Goal: Check status

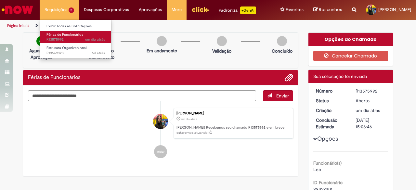
click at [77, 37] on span "um dia atrás um dia atrás R13575992" at bounding box center [76, 39] width 59 height 5
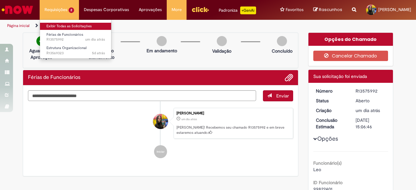
click at [69, 27] on link "Exibir Todas as Solicitações" at bounding box center [76, 26] width 72 height 7
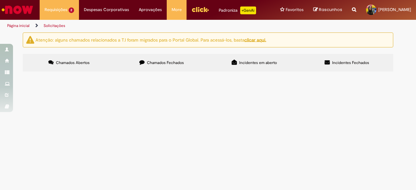
click at [0, 0] on span "O colaborador solicitou desligamento da cia e iniciará em um novo trabalho já n…" at bounding box center [0, 0] width 0 height 0
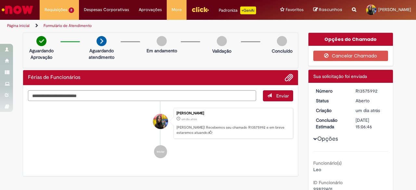
click at [27, 9] on img "Ir para a Homepage" at bounding box center [18, 9] width 34 height 13
